Goal: Transaction & Acquisition: Purchase product/service

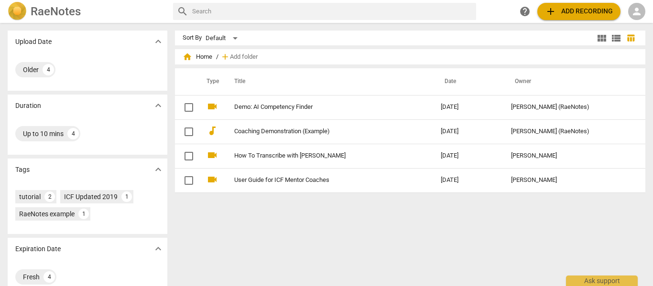
click at [560, 8] on span "add Add recording" at bounding box center [579, 11] width 68 height 11
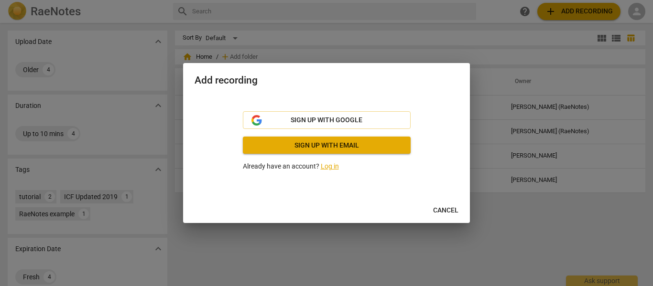
click at [329, 167] on link "Log in" at bounding box center [330, 167] width 18 height 8
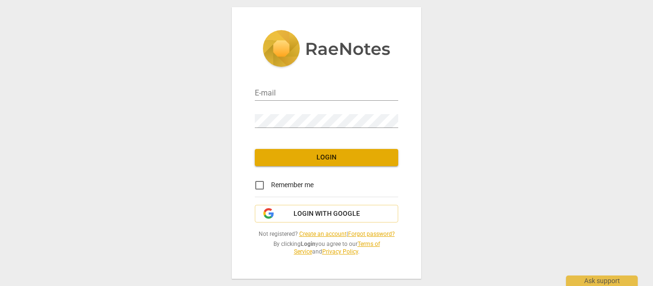
type input "[EMAIL_ADDRESS][DOMAIN_NAME]"
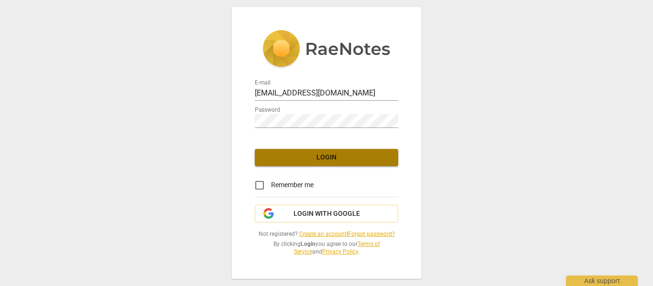
click at [327, 158] on span "Login" at bounding box center [327, 158] width 128 height 10
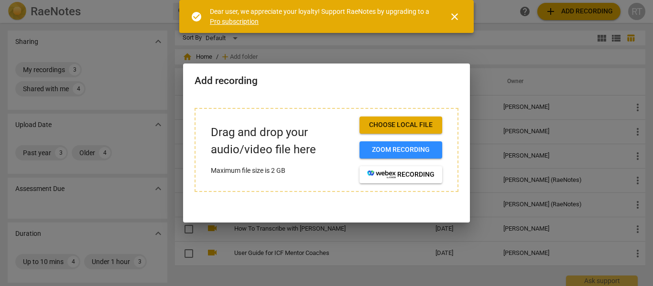
click at [412, 130] on span "Choose local file" at bounding box center [400, 126] width 67 height 10
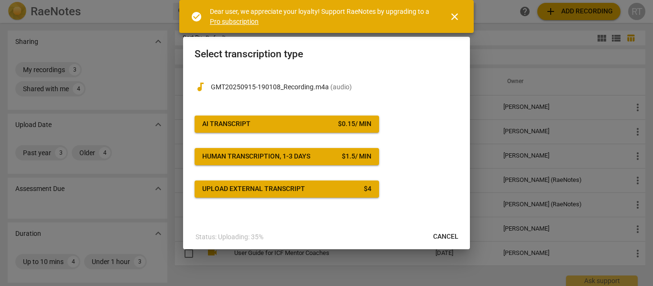
click at [369, 123] on div "$ 0.15 / min" at bounding box center [354, 125] width 33 height 10
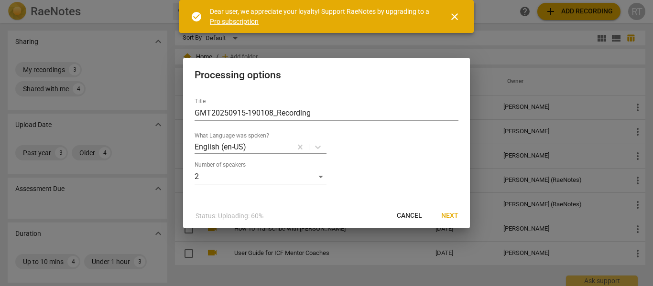
click at [447, 215] on span "Next" at bounding box center [449, 216] width 17 height 10
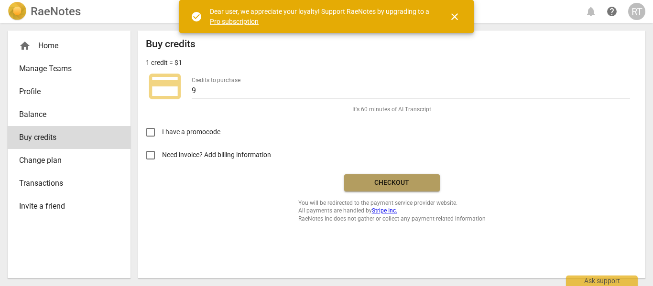
click at [410, 186] on span "Checkout" at bounding box center [392, 183] width 80 height 10
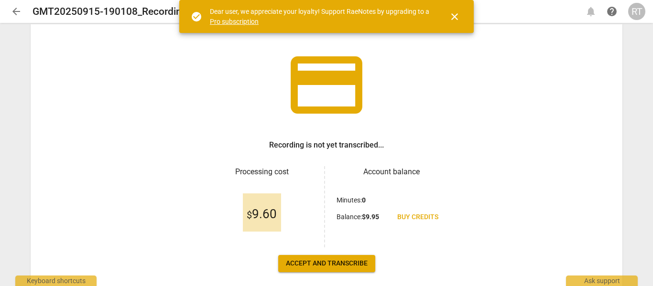
scroll to position [91, 0]
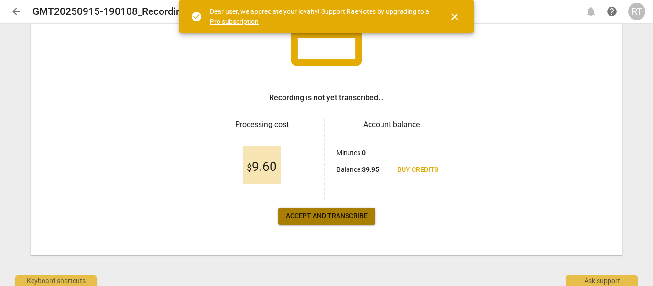
click at [349, 217] on span "Accept and transcribe" at bounding box center [327, 217] width 82 height 10
